Goal: Information Seeking & Learning: Learn about a topic

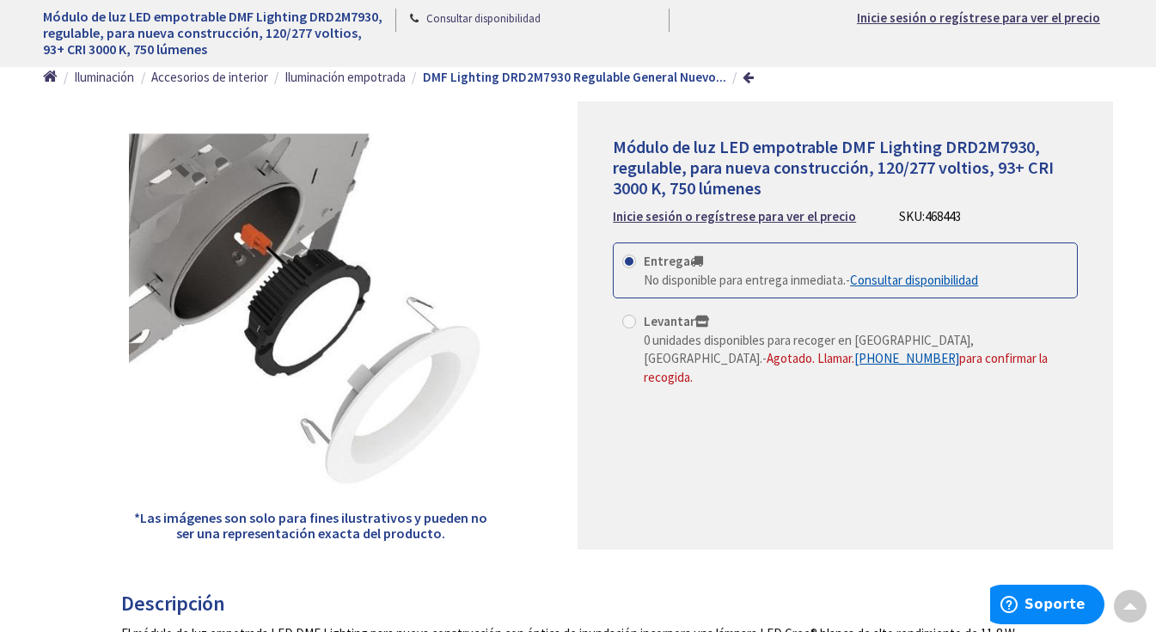
scroll to position [157, 0]
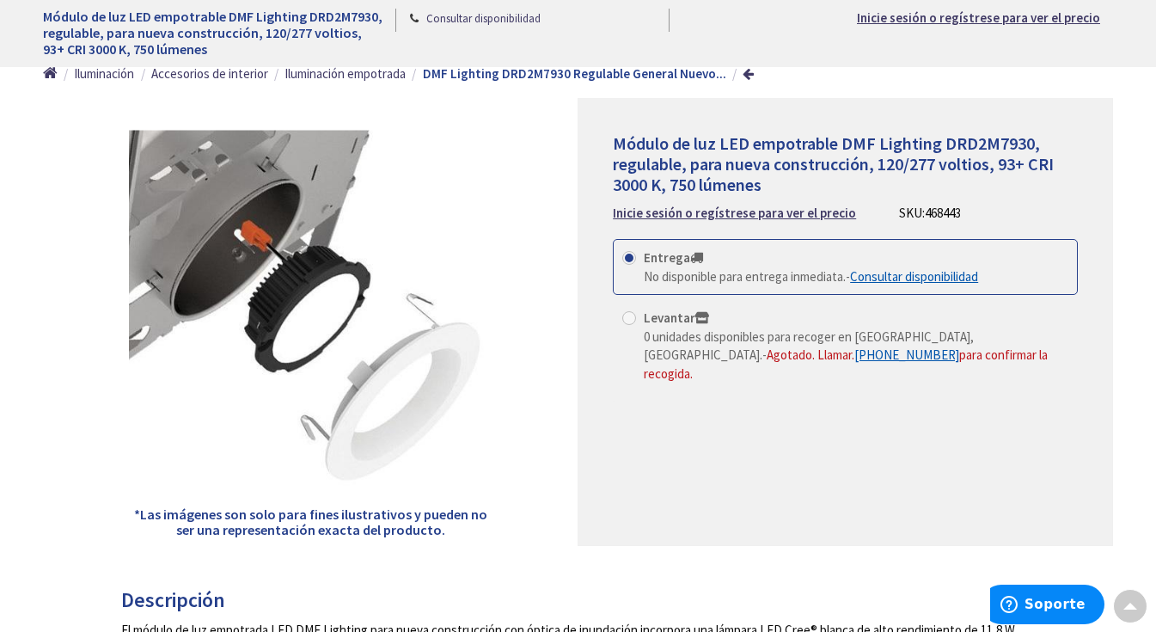
click at [588, 278] on font "Consultar disponibilidad" at bounding box center [914, 276] width 128 height 16
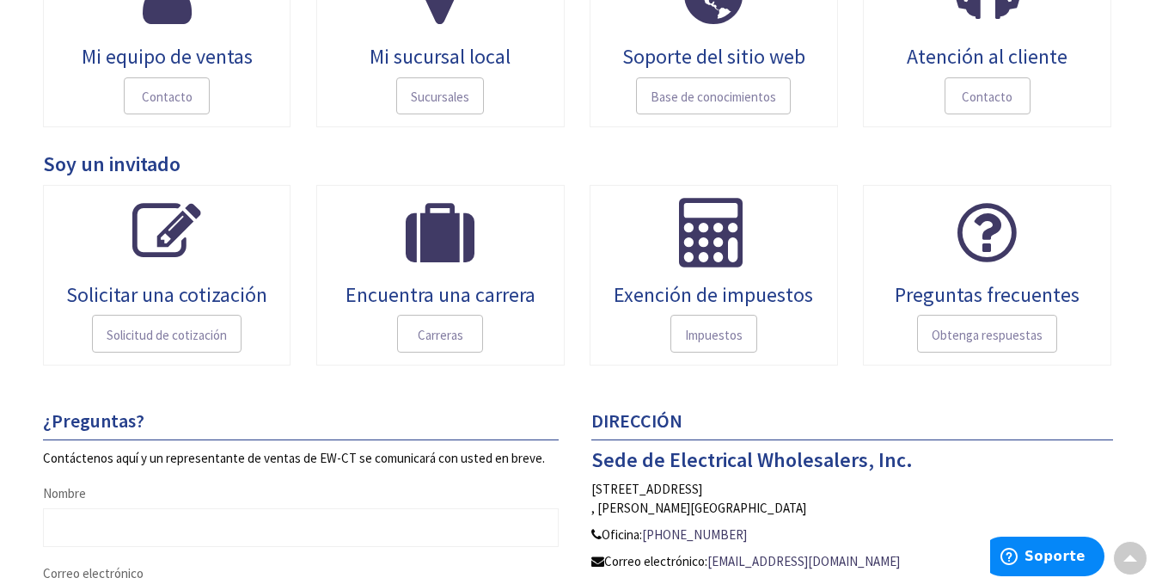
scroll to position [340, 0]
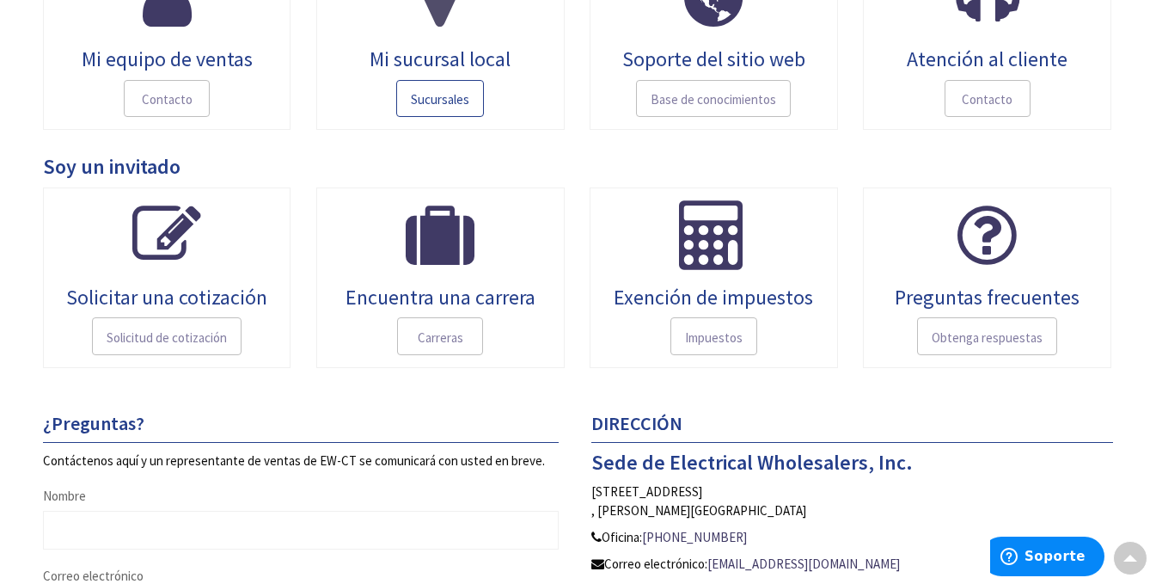
click at [432, 103] on font "Sucursales" at bounding box center [440, 99] width 58 height 16
click at [441, 59] on font "Mi sucursal local" at bounding box center [440, 59] width 141 height 27
click at [433, 92] on font "Sucursales" at bounding box center [440, 99] width 58 height 16
click at [445, 34] on link "Mi sucursal local Sucursales" at bounding box center [440, 39] width 248 height 181
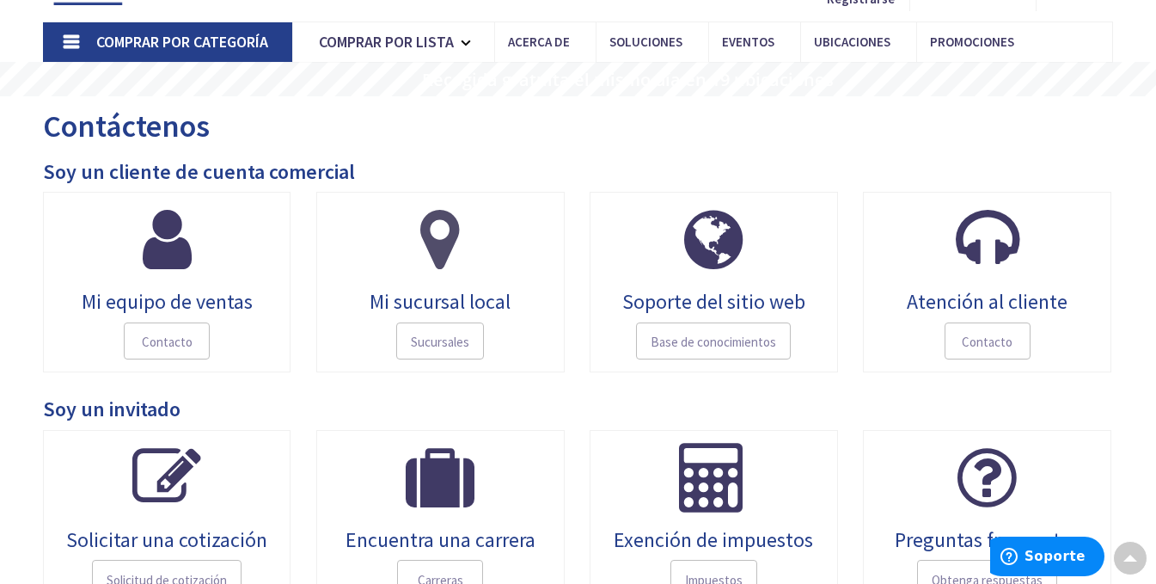
scroll to position [101, 0]
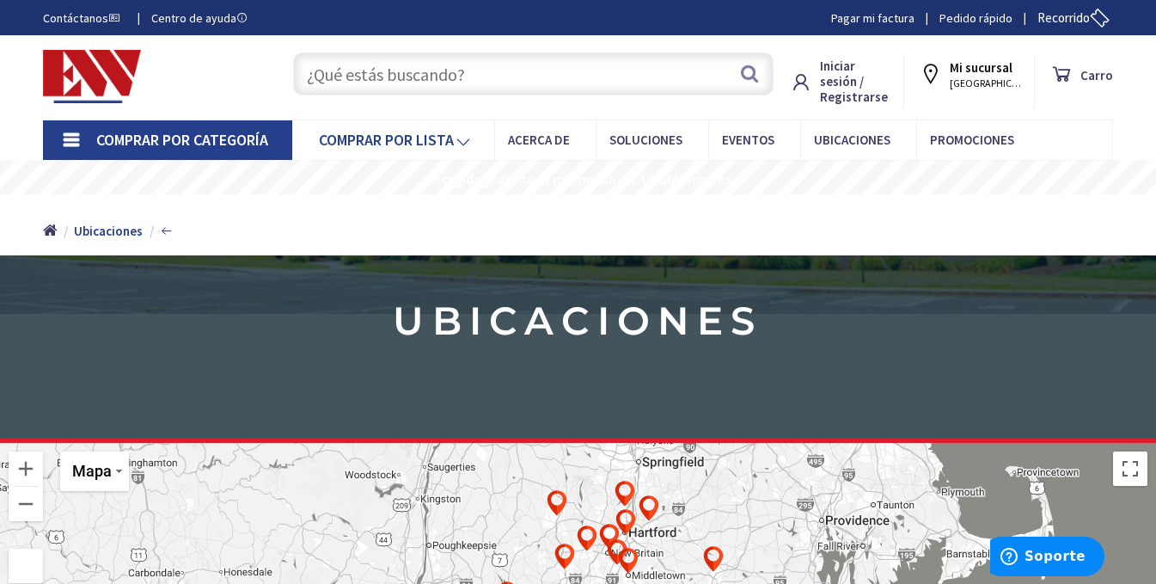
click at [406, 138] on font "Comprar por lista" at bounding box center [386, 140] width 135 height 20
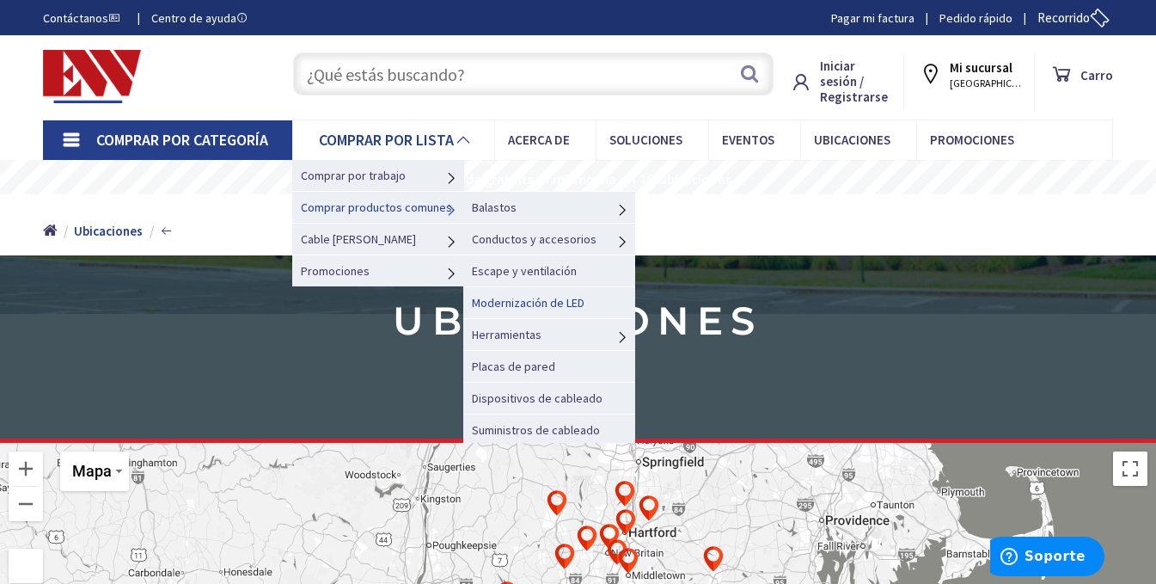
click at [554, 303] on font "Modernización de LED" at bounding box center [528, 302] width 113 height 15
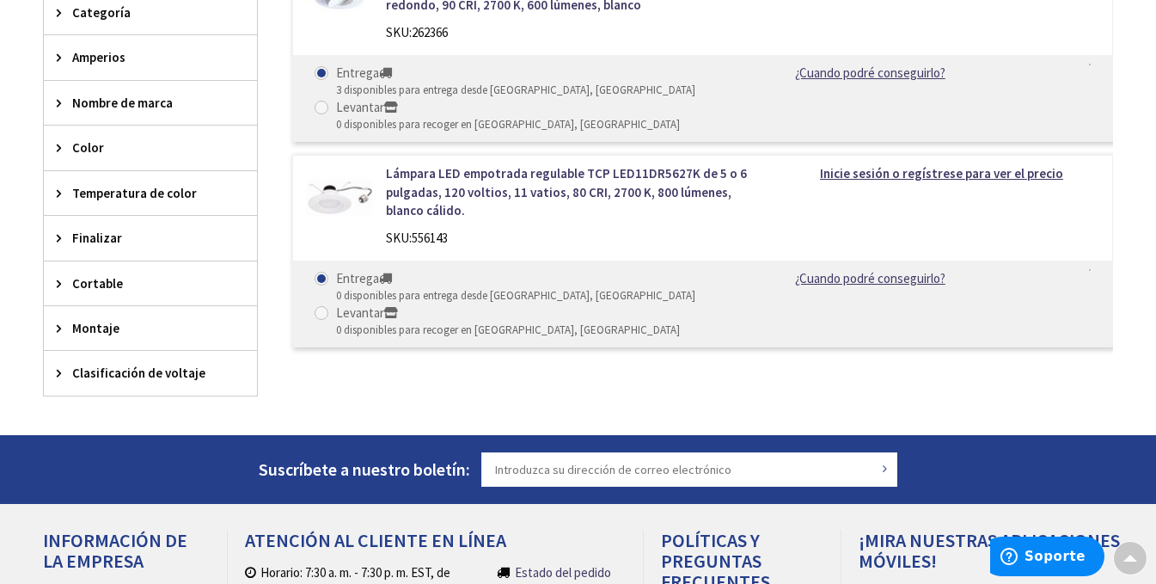
scroll to position [647, 0]
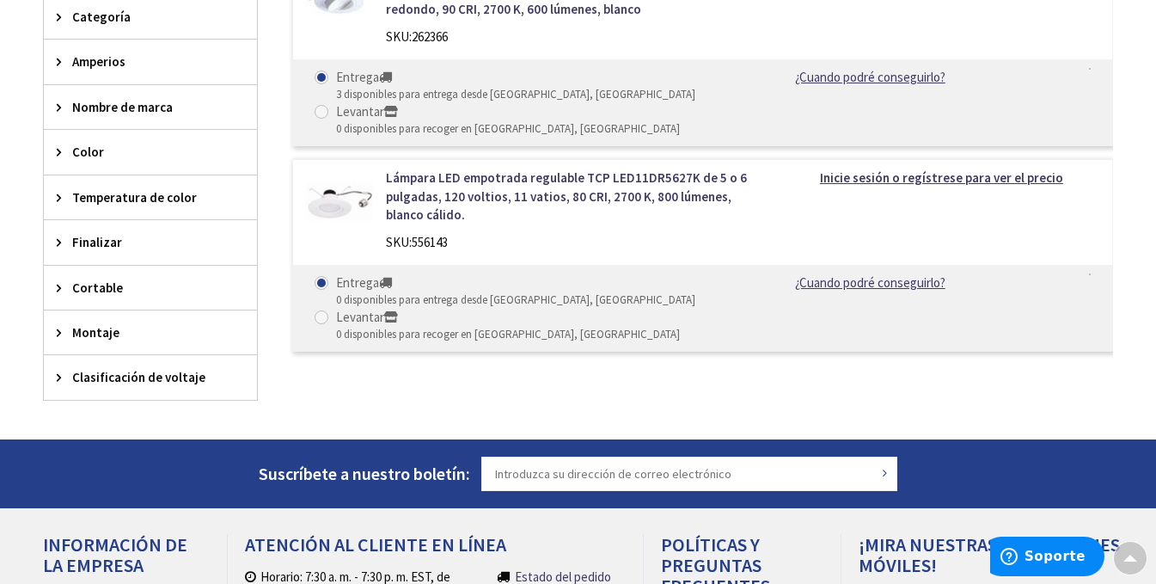
click at [150, 104] on font "Nombre de marca" at bounding box center [122, 107] width 101 height 16
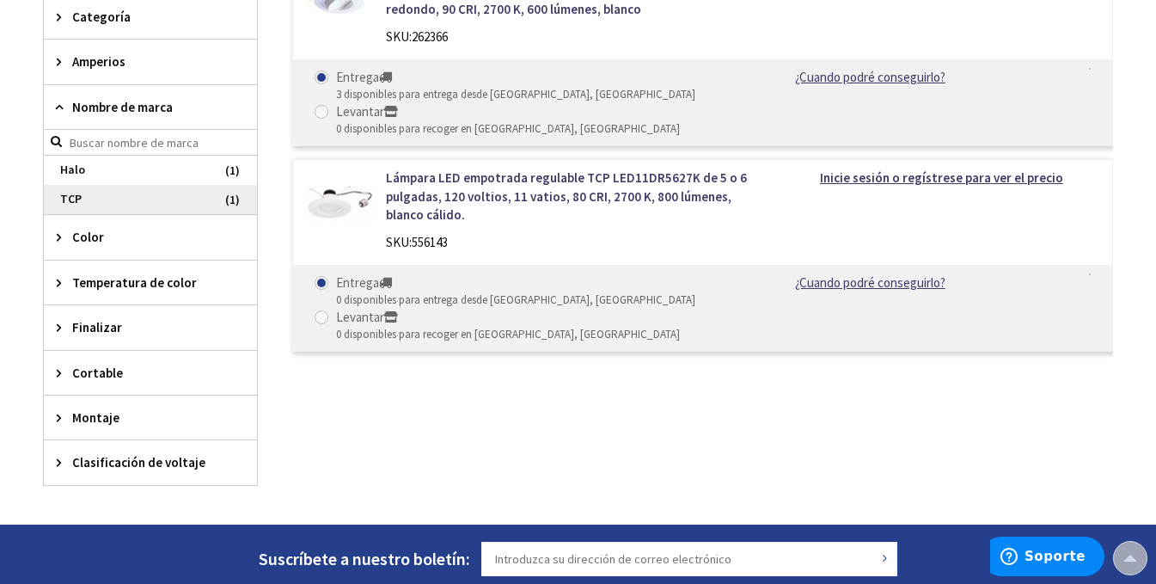
click at [71, 198] on font "TCP" at bounding box center [70, 198] width 21 height 15
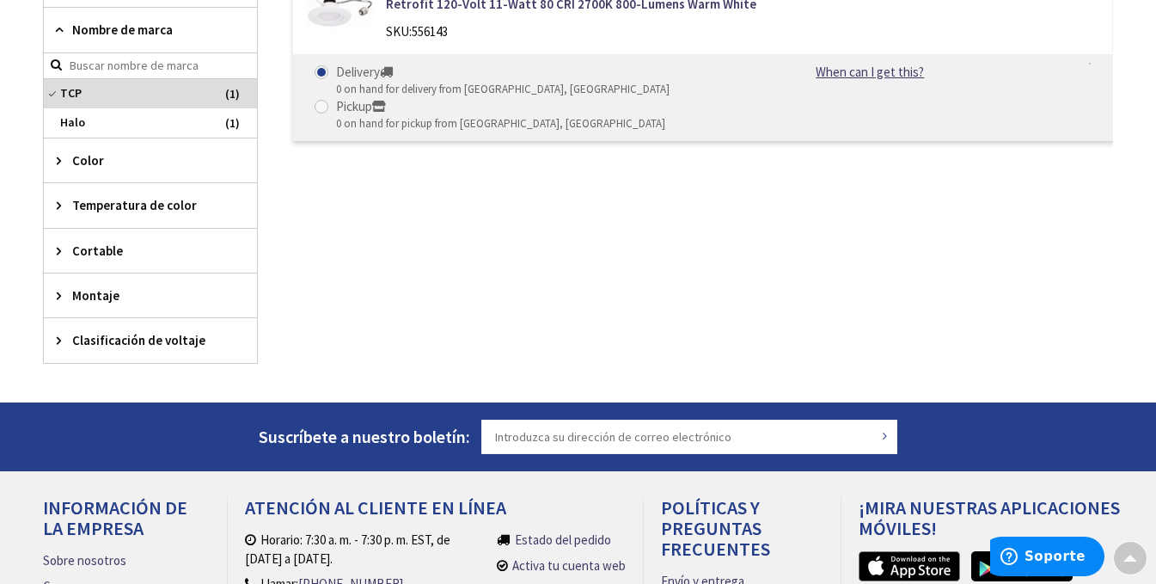
scroll to position [615, 0]
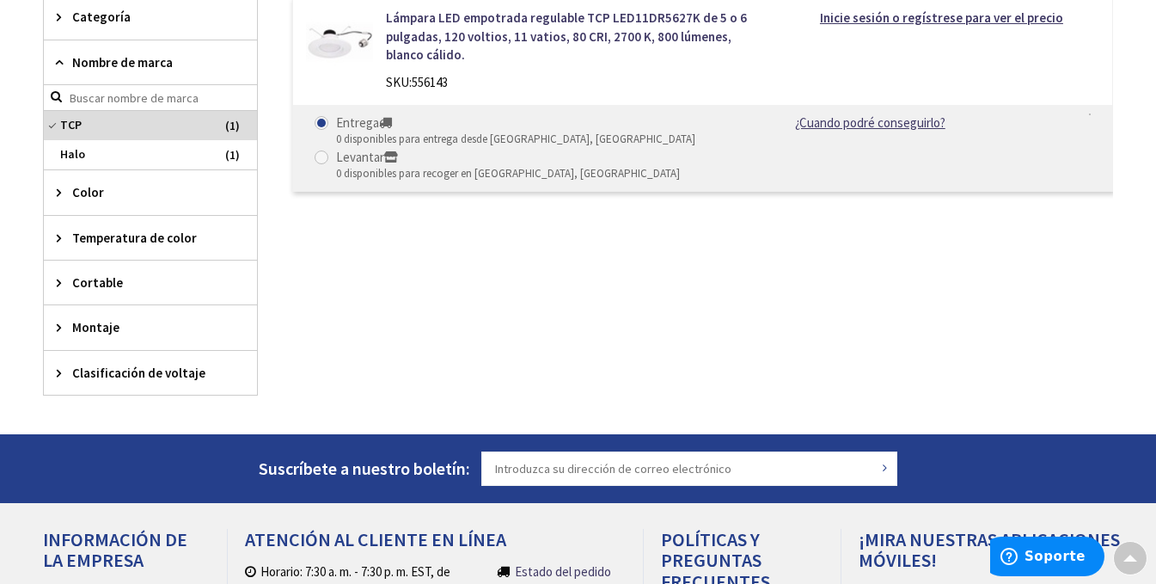
click at [114, 19] on font "Categoría" at bounding box center [101, 17] width 58 height 16
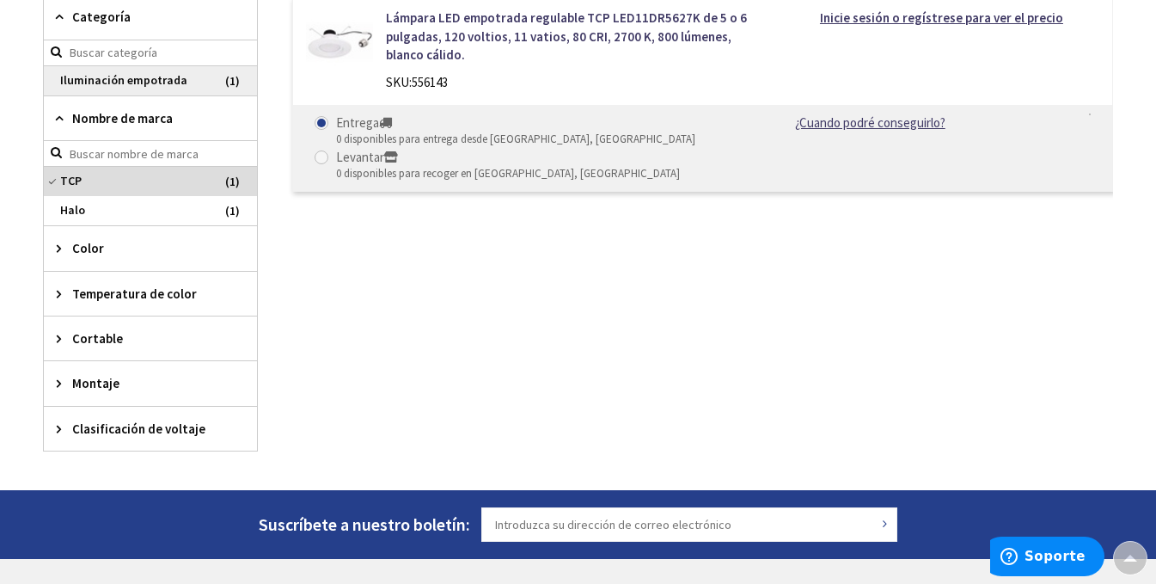
click at [152, 78] on font "Iluminación empotrada" at bounding box center [123, 79] width 127 height 15
click at [113, 17] on font "Categoría" at bounding box center [101, 17] width 58 height 16
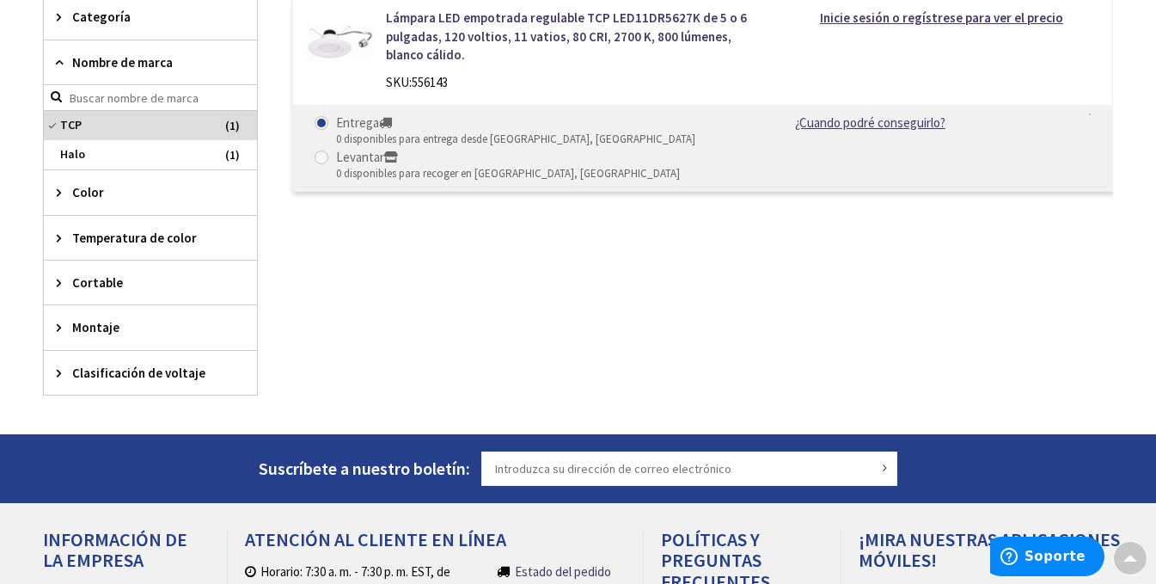
click at [133, 193] on span "Color" at bounding box center [142, 192] width 140 height 18
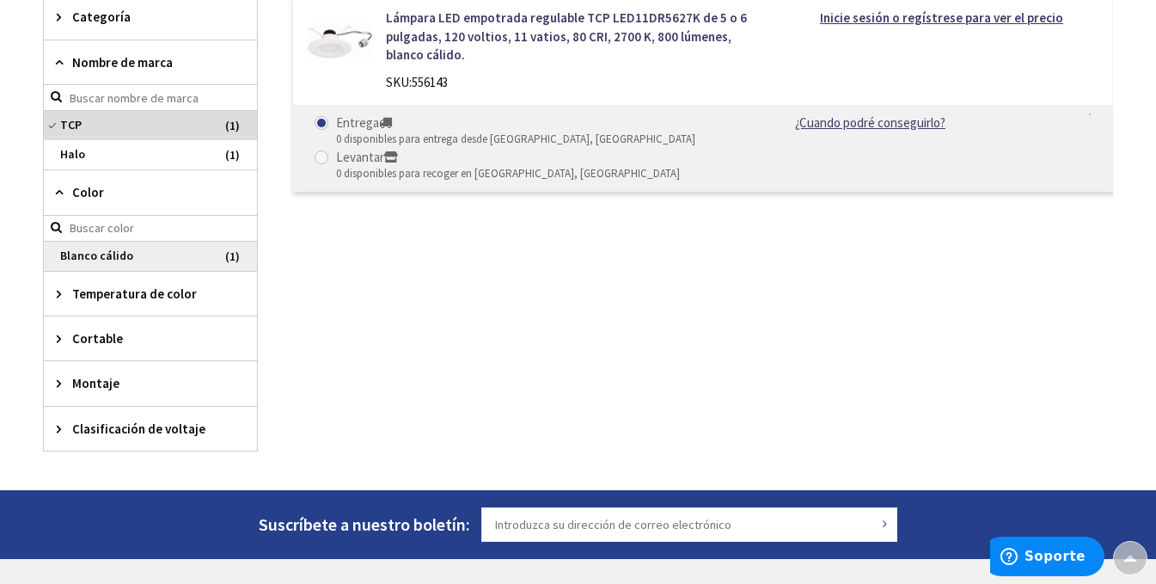
click at [79, 252] on font "Blanco cálido" at bounding box center [96, 255] width 73 height 15
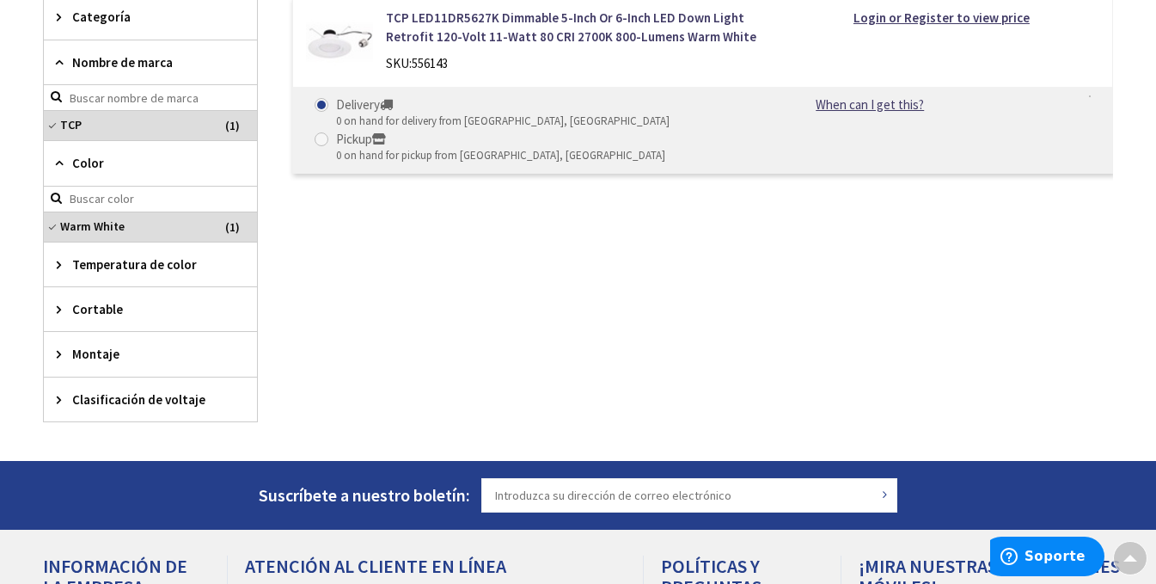
click at [131, 260] on font "Temperatura de color" at bounding box center [134, 264] width 125 height 16
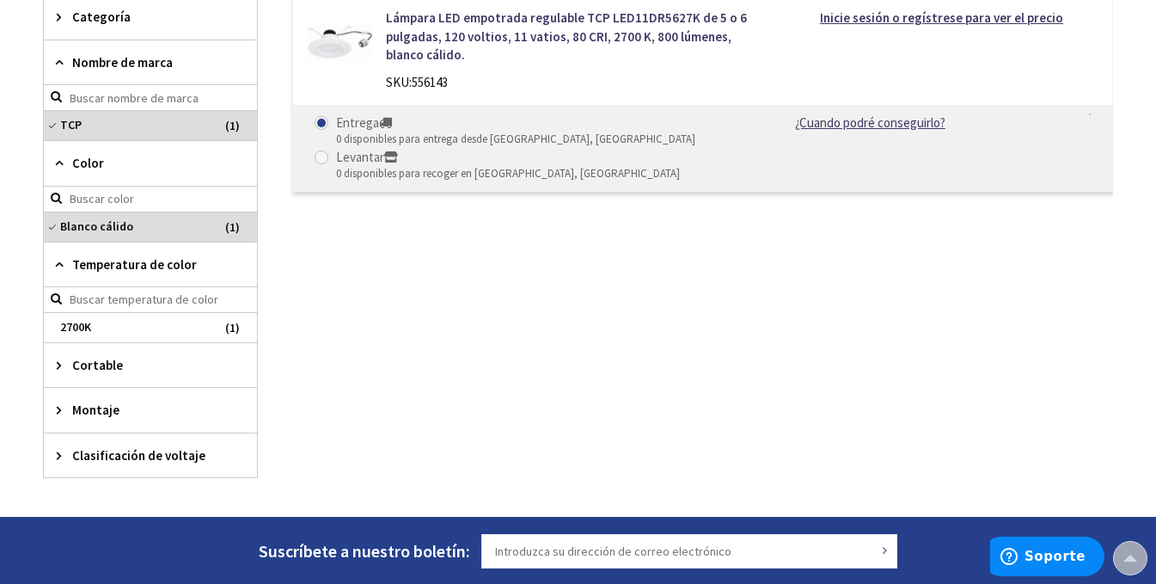
click at [163, 304] on input "search" at bounding box center [150, 300] width 213 height 26
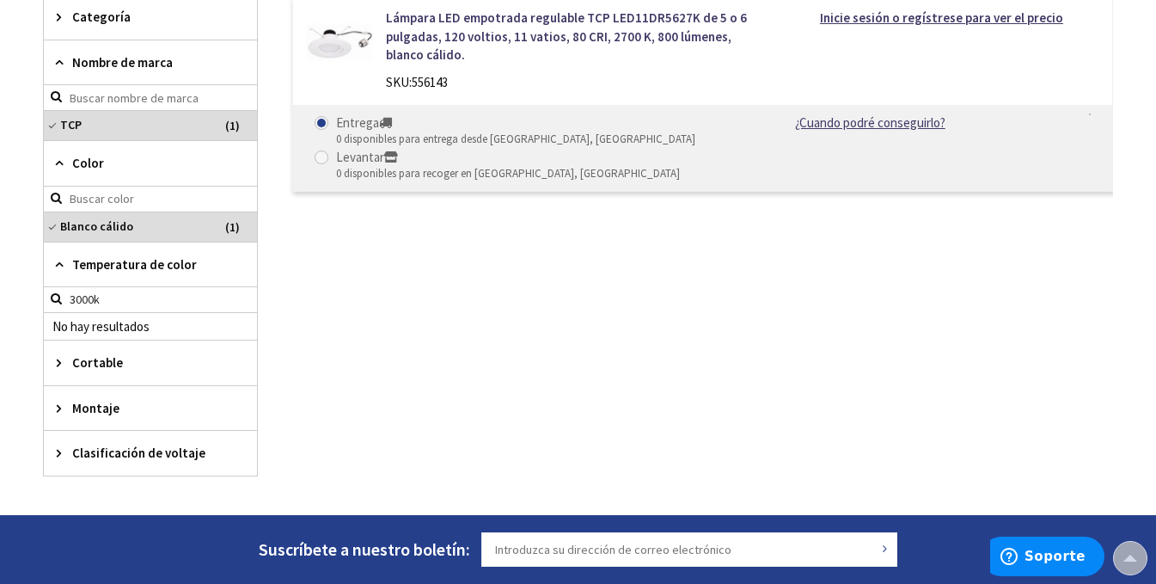
click at [170, 323] on div "No hay resultados" at bounding box center [150, 326] width 213 height 27
click at [147, 302] on input "3000k" at bounding box center [150, 300] width 213 height 26
type input "3000"
click at [110, 364] on font "Cortable" at bounding box center [97, 362] width 51 height 16
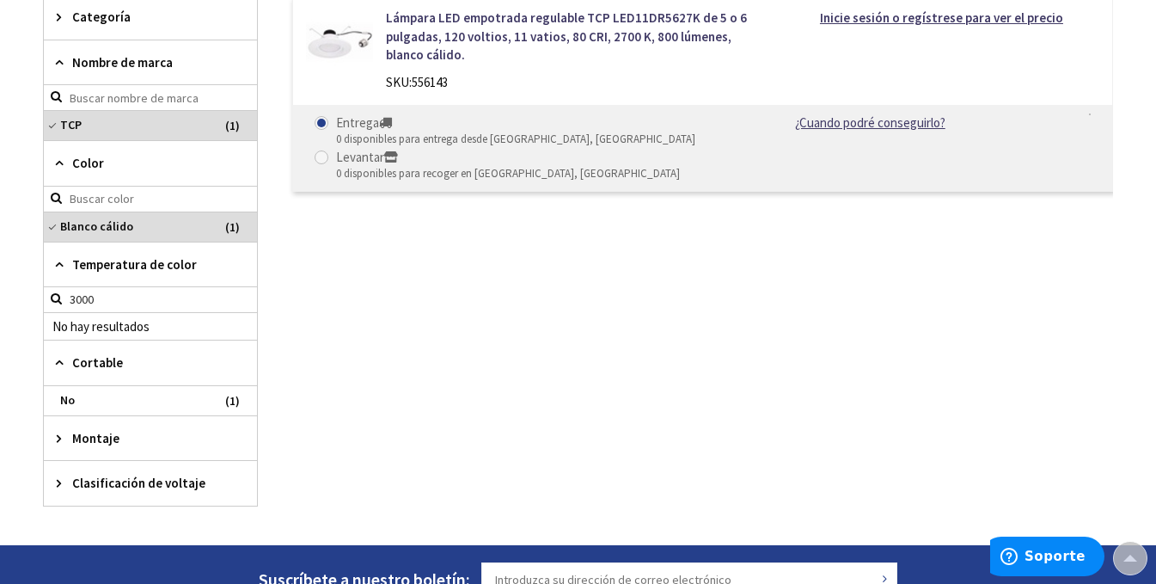
click at [109, 440] on font "Montaje" at bounding box center [95, 438] width 47 height 16
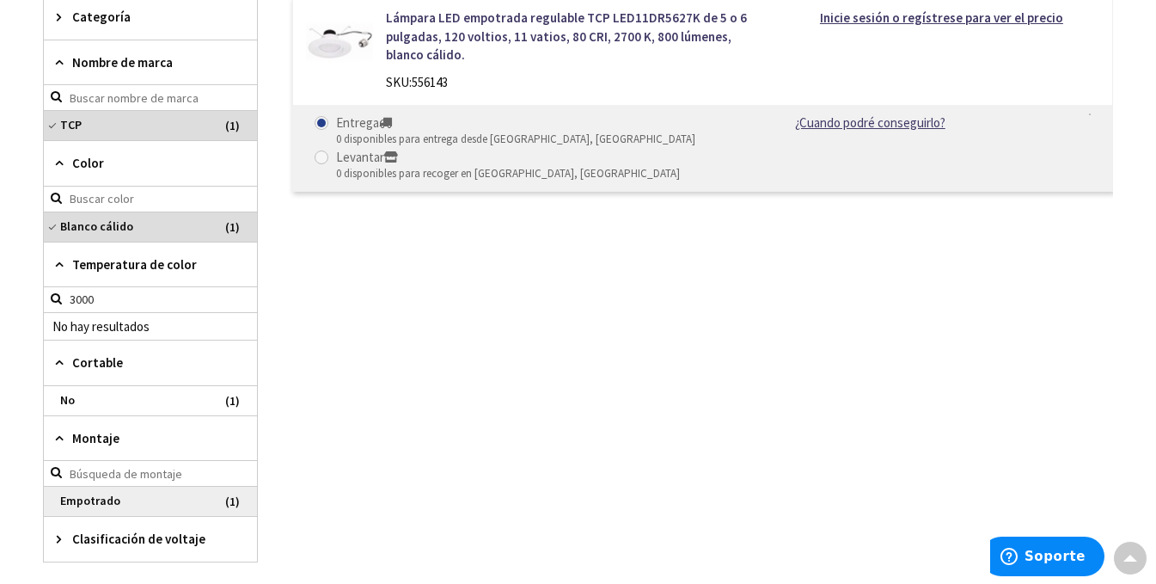
click at [134, 503] on span "Empotrado" at bounding box center [150, 501] width 213 height 29
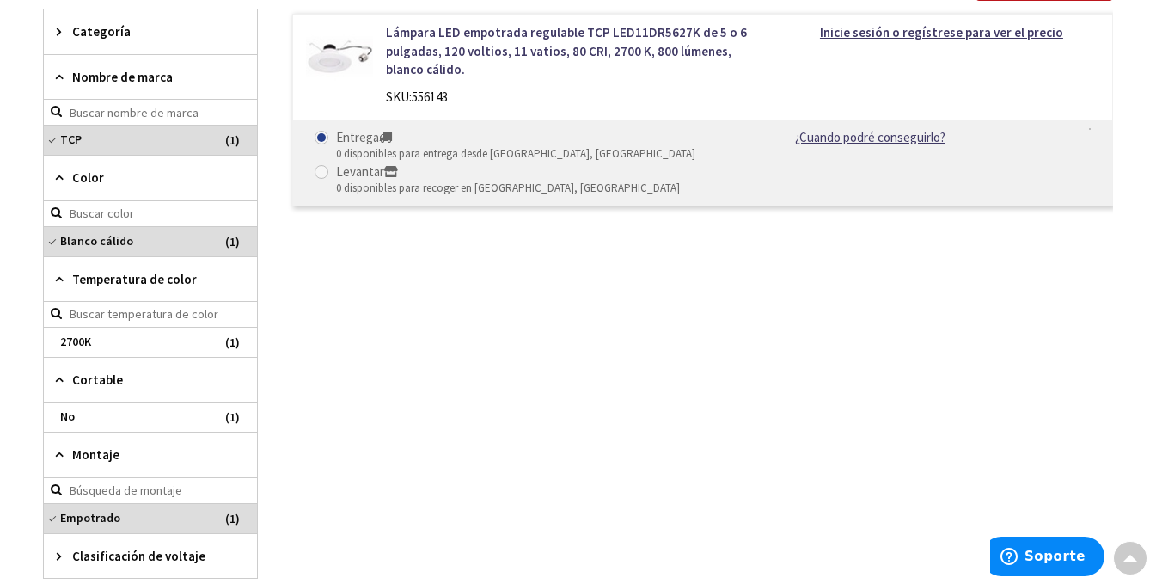
scroll to position [0, 0]
